Goal: Check status: Check status

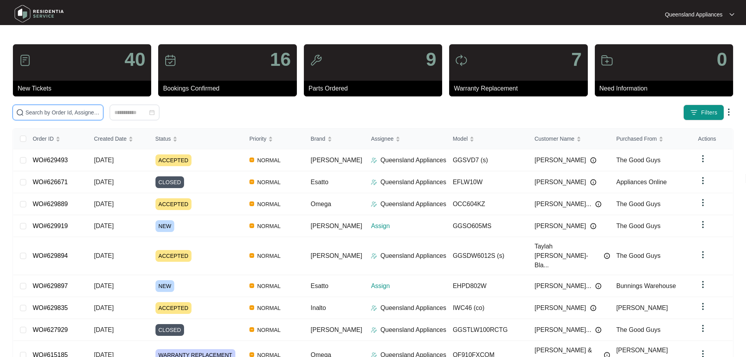
click at [100, 108] on input "text" at bounding box center [62, 112] width 74 height 9
paste input "629835"
type input "629835"
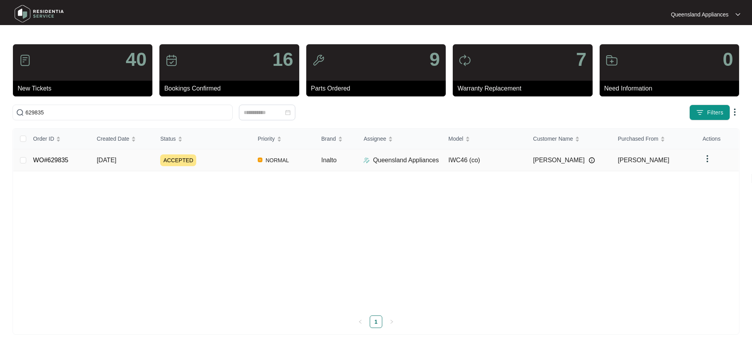
click at [220, 153] on td "ACCEPTED" at bounding box center [203, 160] width 98 height 22
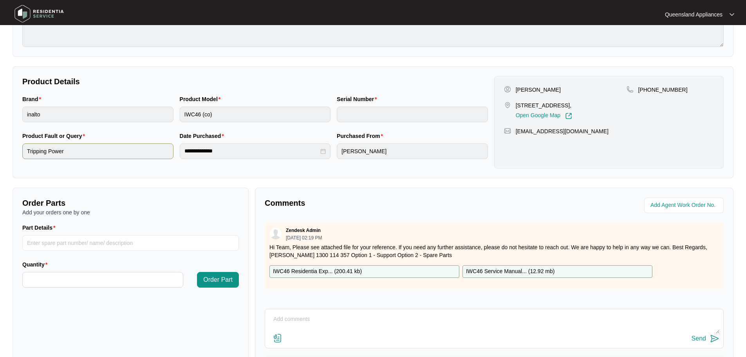
scroll to position [157, 0]
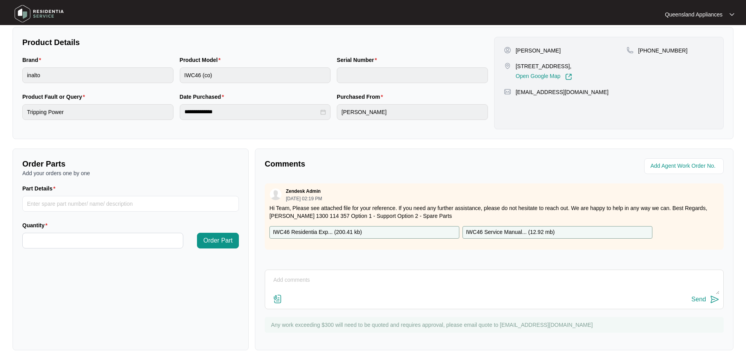
click at [146, 136] on div "**********" at bounding box center [373, 83] width 721 height 112
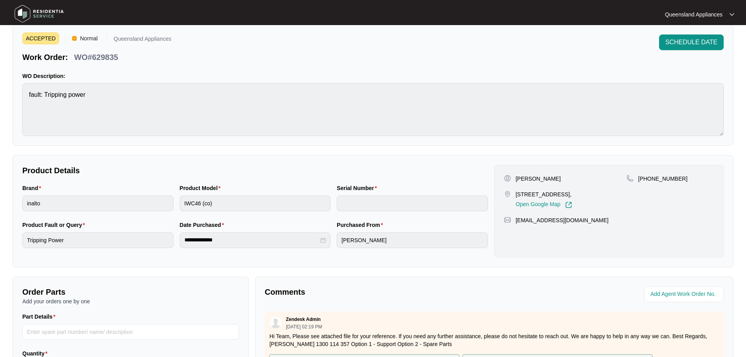
scroll to position [0, 0]
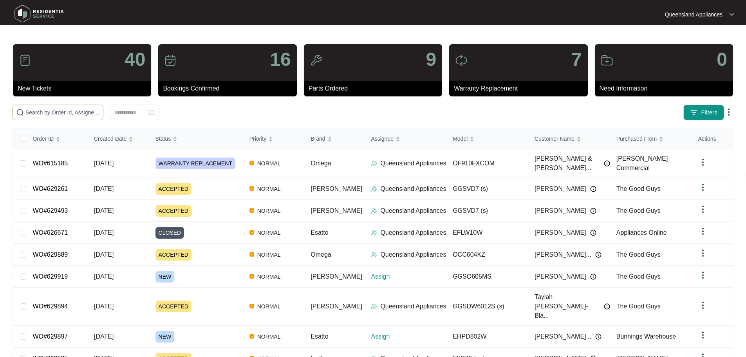
click at [103, 120] on span at bounding box center [58, 113] width 91 height 16
click at [100, 114] on input "text" at bounding box center [62, 112] width 74 height 9
paste input "629889"
type input "629889"
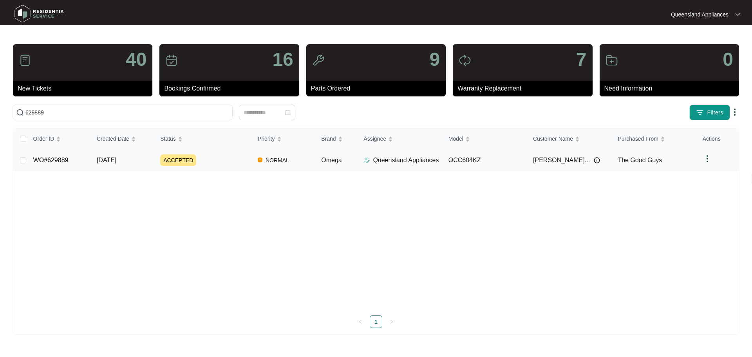
click at [429, 160] on p "Queensland Appliances" at bounding box center [406, 160] width 66 height 9
click at [225, 166] on td "ACCEPTED" at bounding box center [203, 160] width 98 height 22
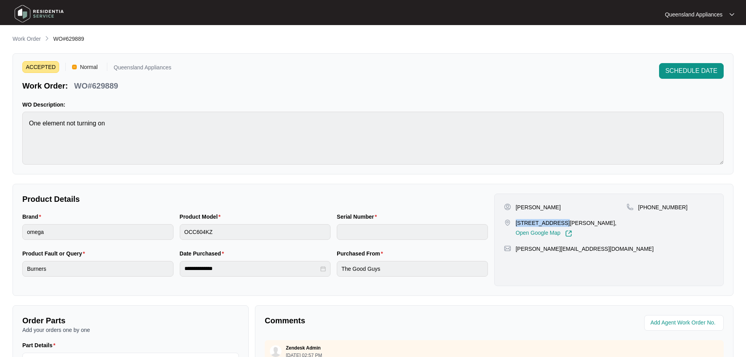
drag, startPoint x: 514, startPoint y: 223, endPoint x: 556, endPoint y: 224, distance: 42.7
click at [556, 224] on div "14 mount roberts st Park ridge Qld 4125, Open Google Map" at bounding box center [565, 228] width 123 height 18
copy p "14 mount roberts"
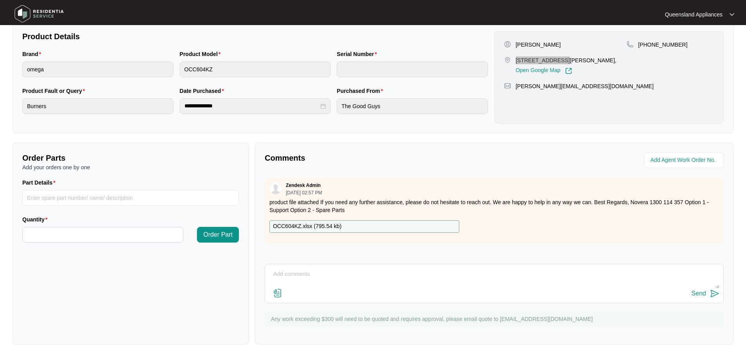
scroll to position [163, 0]
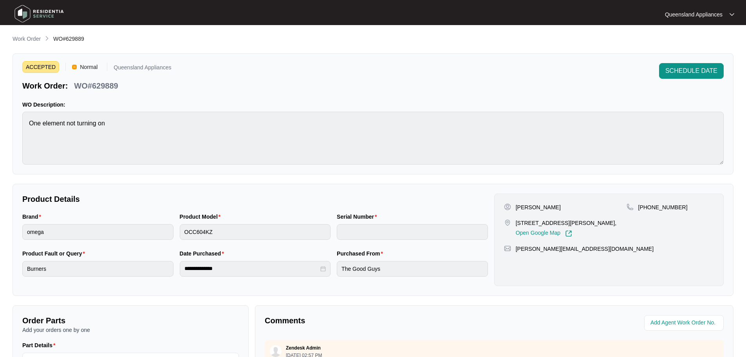
click at [50, 12] on img at bounding box center [39, 14] width 55 height 24
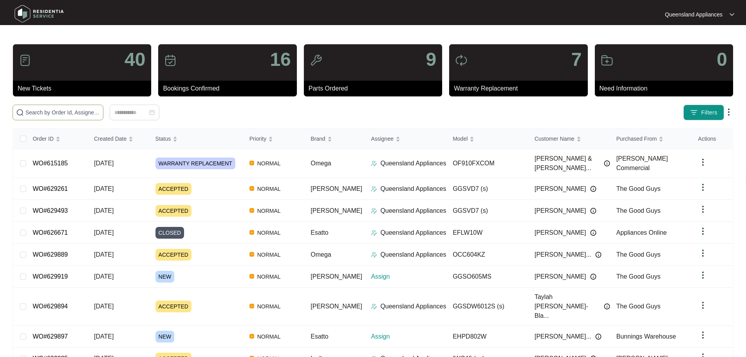
click at [72, 116] on input "text" at bounding box center [62, 112] width 74 height 9
paste input "629894"
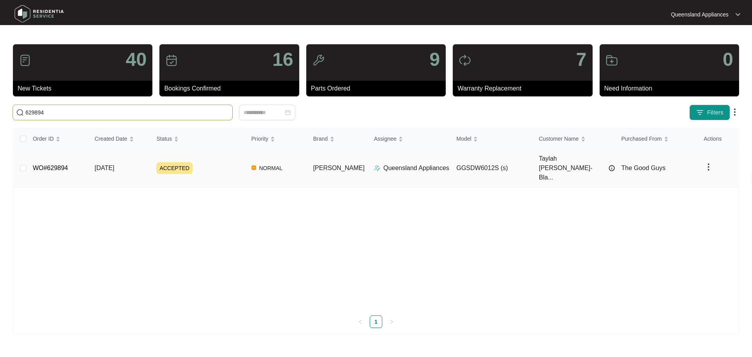
type input "629894"
click at [218, 162] on div "ACCEPTED" at bounding box center [200, 168] width 89 height 12
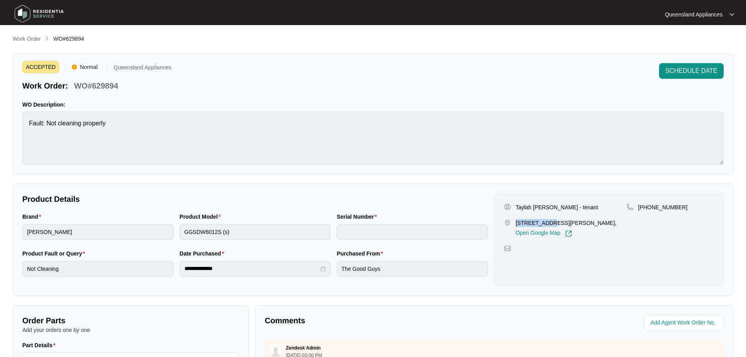
drag, startPoint x: 515, startPoint y: 223, endPoint x: 548, endPoint y: 226, distance: 33.5
click at [548, 226] on div "[STREET_ADDRESS][PERSON_NAME], Open Google Map" at bounding box center [565, 228] width 123 height 18
copy p "9/25-31 [PERSON_NAME]"
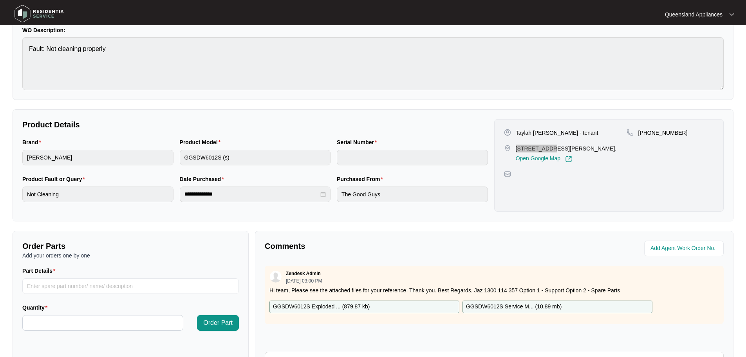
scroll to position [163, 0]
